Goal: Book appointment/travel/reservation

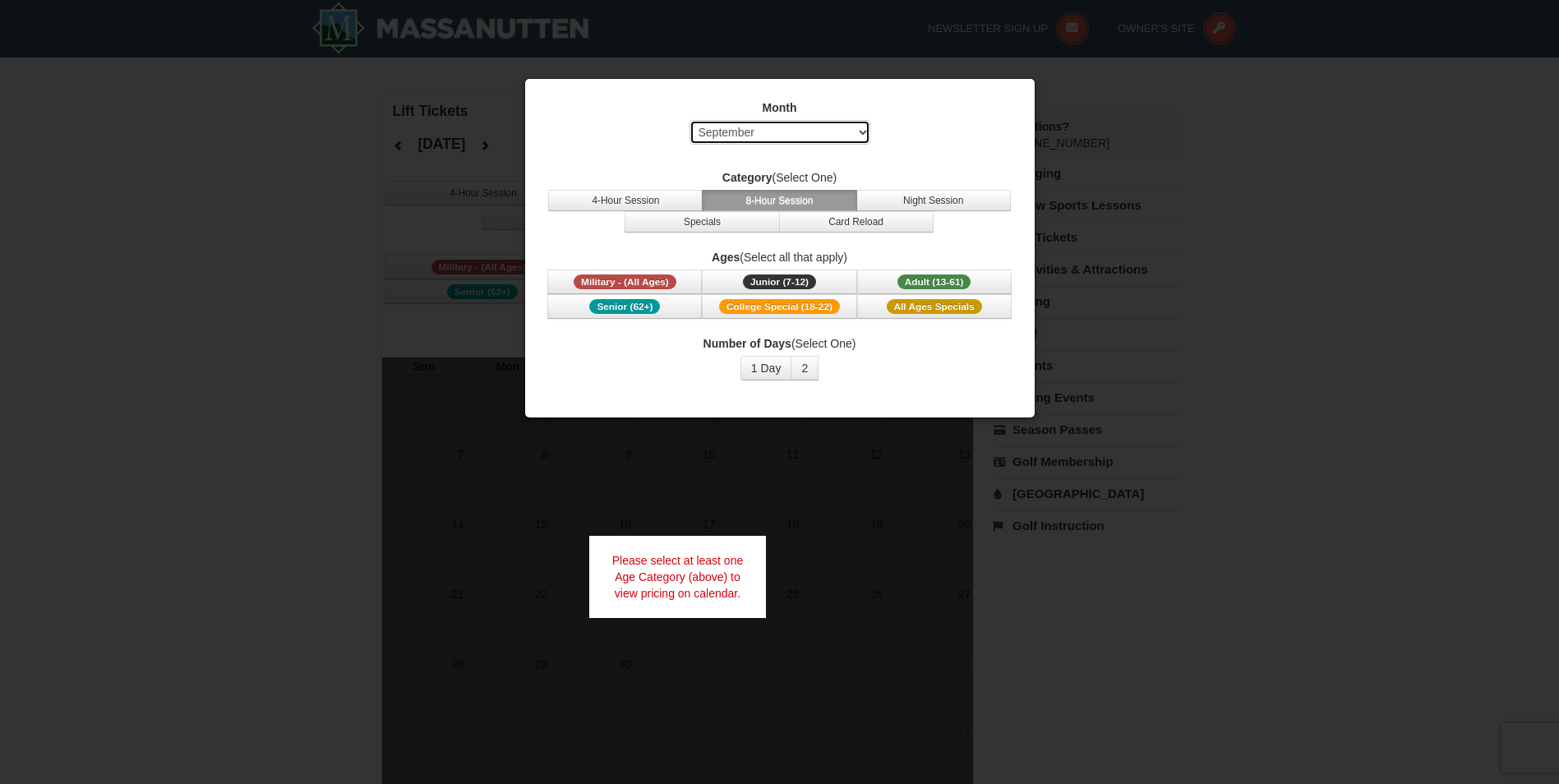
click at [807, 136] on select "Select September October November December January February March April May Jun…" at bounding box center [780, 132] width 181 height 25
select select "12"
click at [690, 120] on select "Select September October November December January February March April May Jun…" at bounding box center [780, 132] width 181 height 25
click at [967, 281] on span "Adult (13-61)" at bounding box center [934, 281] width 74 height 14
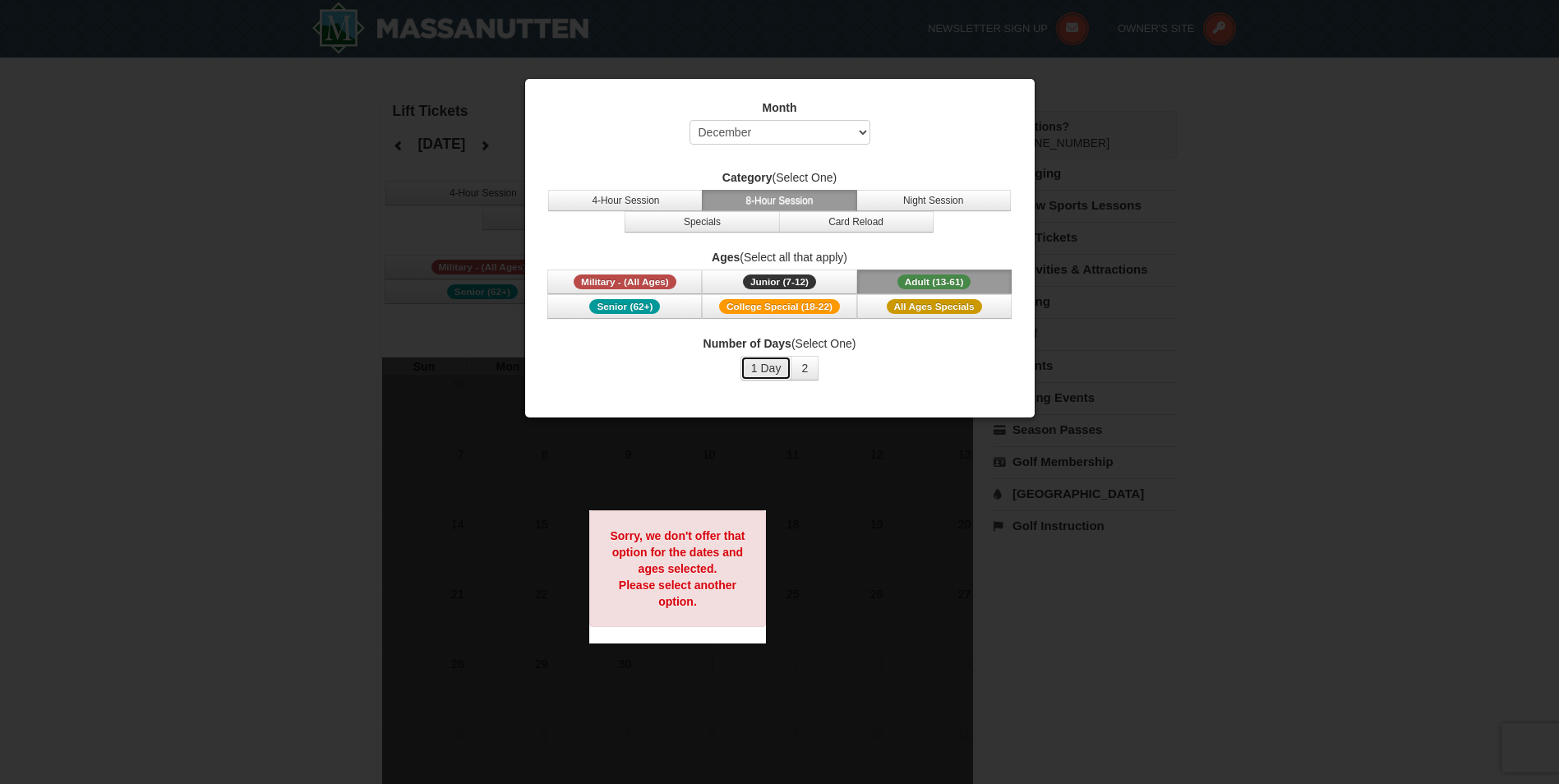
click at [775, 377] on button "1 Day" at bounding box center [766, 367] width 52 height 25
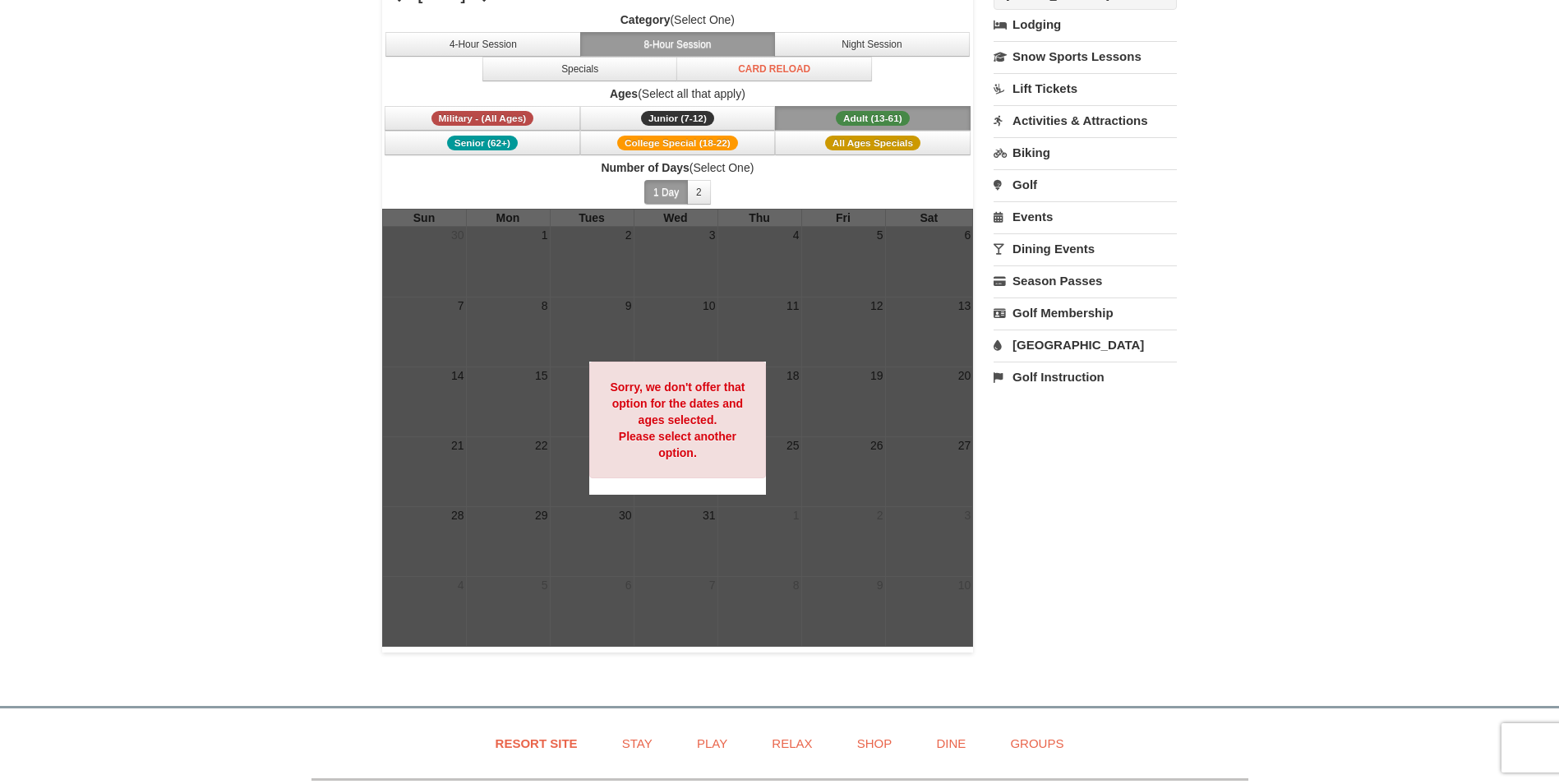
scroll to position [164, 0]
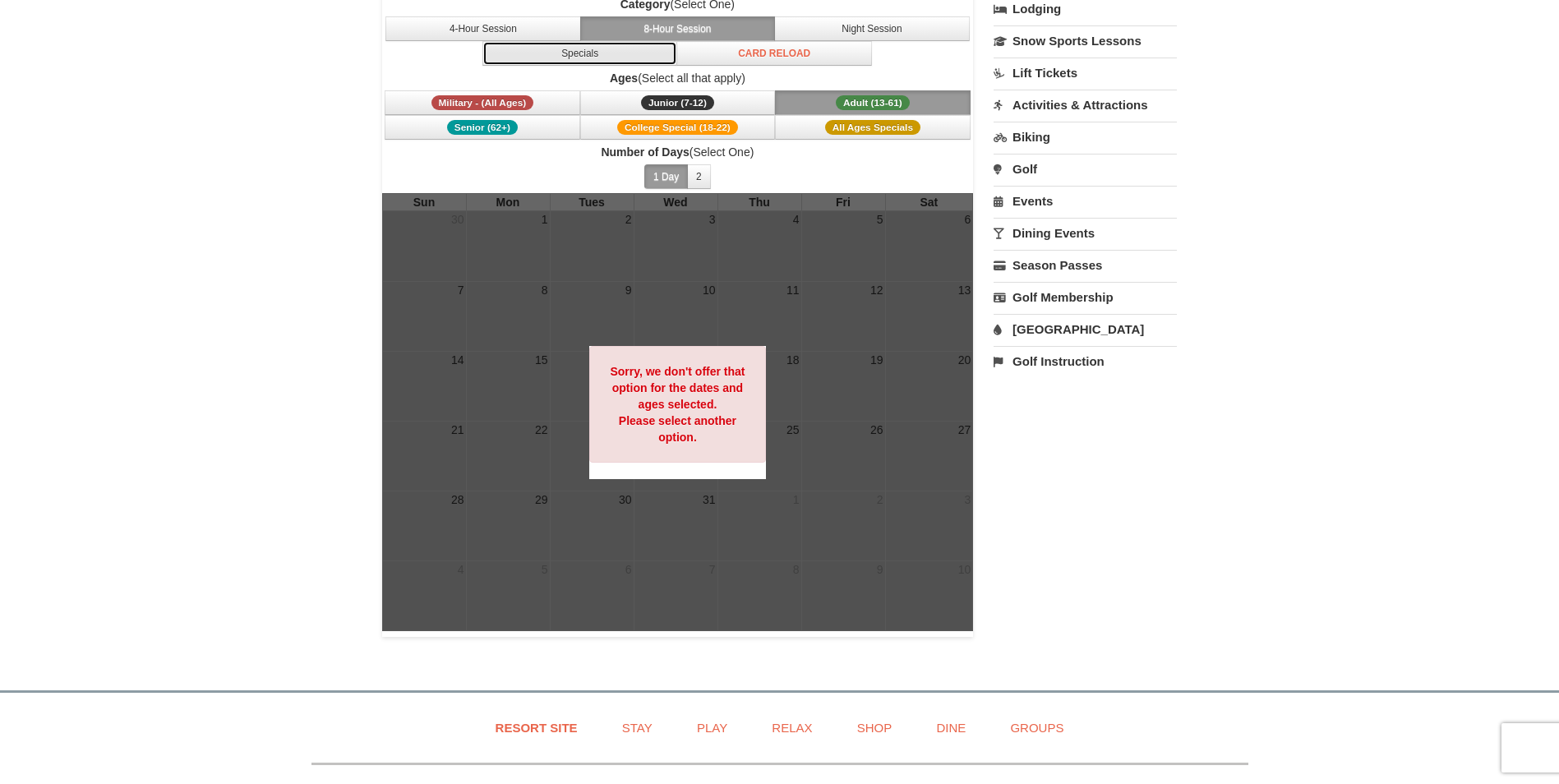
click at [606, 57] on button "Specials" at bounding box center [580, 53] width 196 height 25
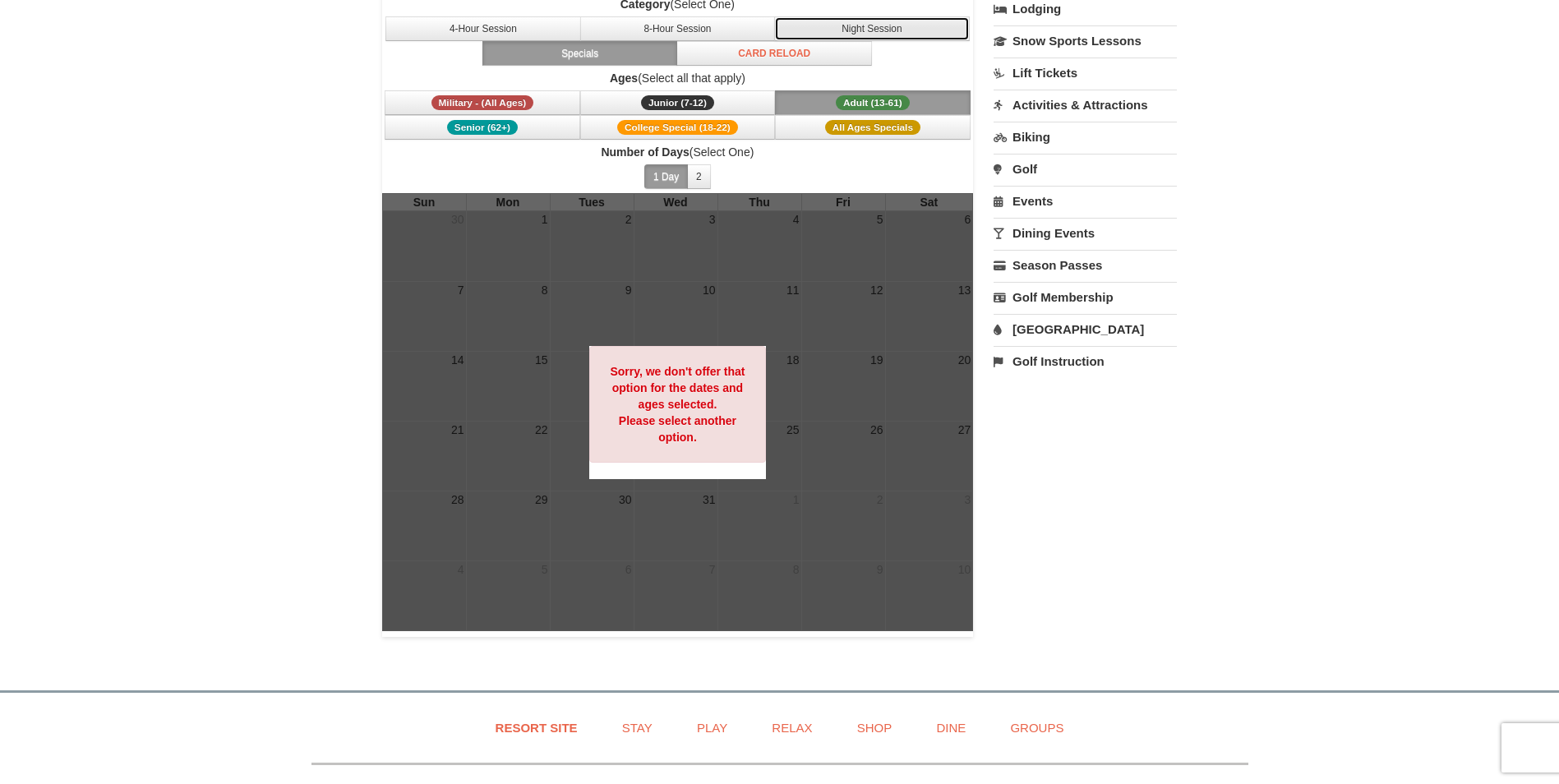
click at [876, 23] on button "Night Session" at bounding box center [872, 28] width 196 height 25
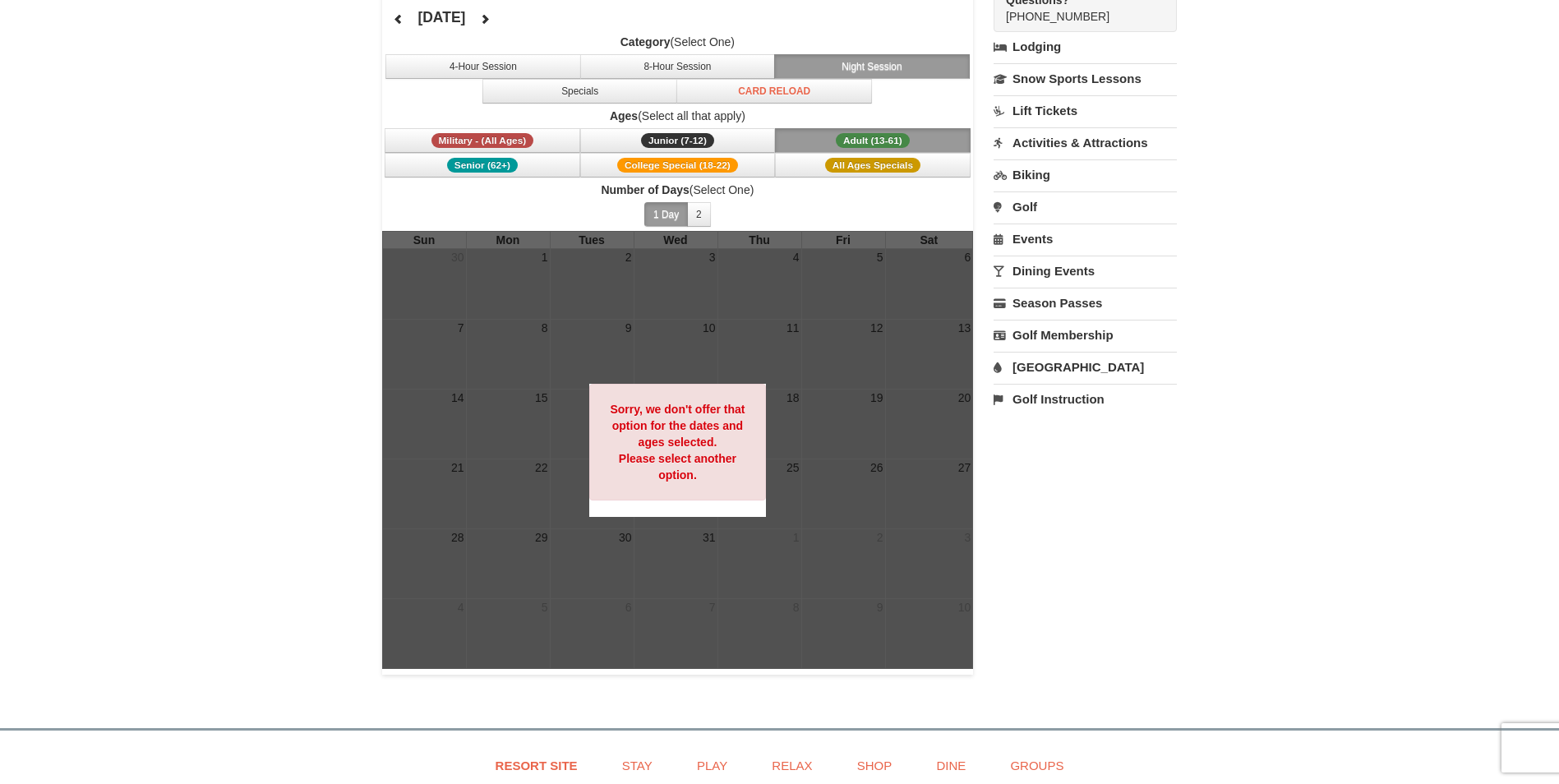
scroll to position [0, 0]
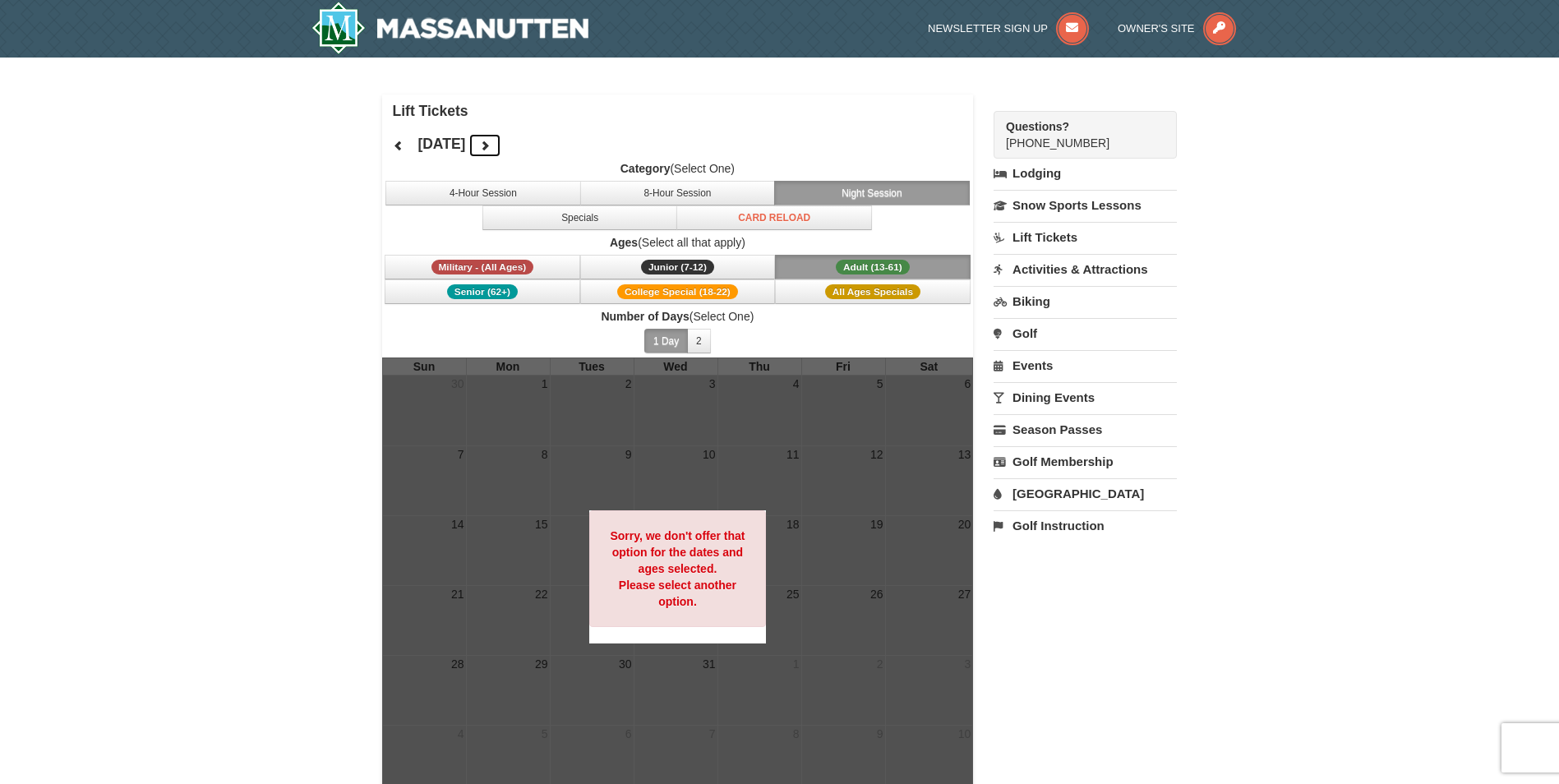
click at [501, 146] on button at bounding box center [485, 145] width 33 height 25
click at [1038, 231] on link "Lift Tickets" at bounding box center [1084, 237] width 183 height 31
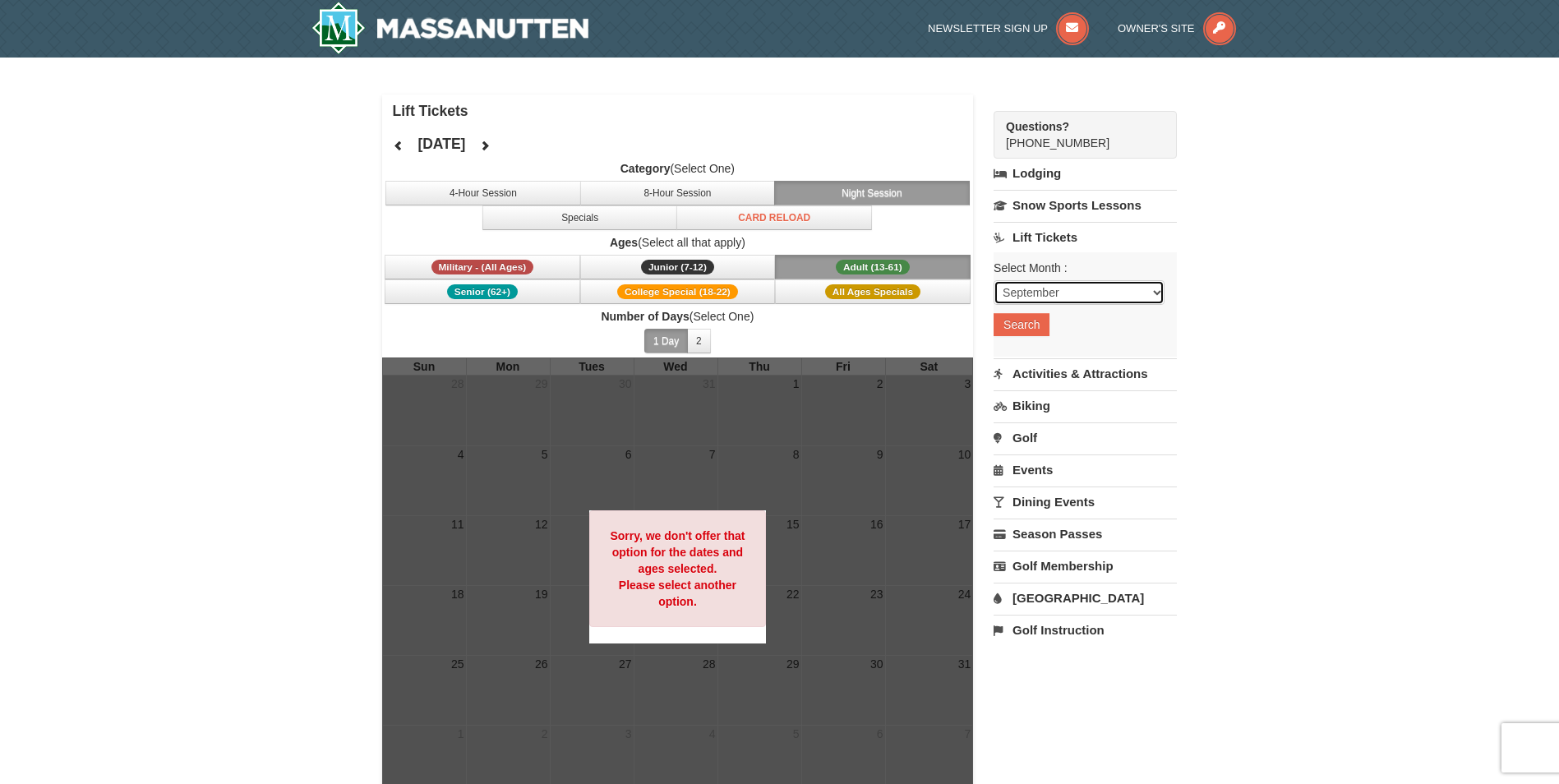
click at [1055, 285] on select "September October November December January February March April May June July …" at bounding box center [1078, 292] width 171 height 25
select select "1"
click at [993, 280] on select "September October November December January February March April May June July …" at bounding box center [1078, 292] width 171 height 25
click at [1021, 321] on button "Search" at bounding box center [1021, 324] width 56 height 23
